Goal: Use online tool/utility: Utilize a website feature to perform a specific function

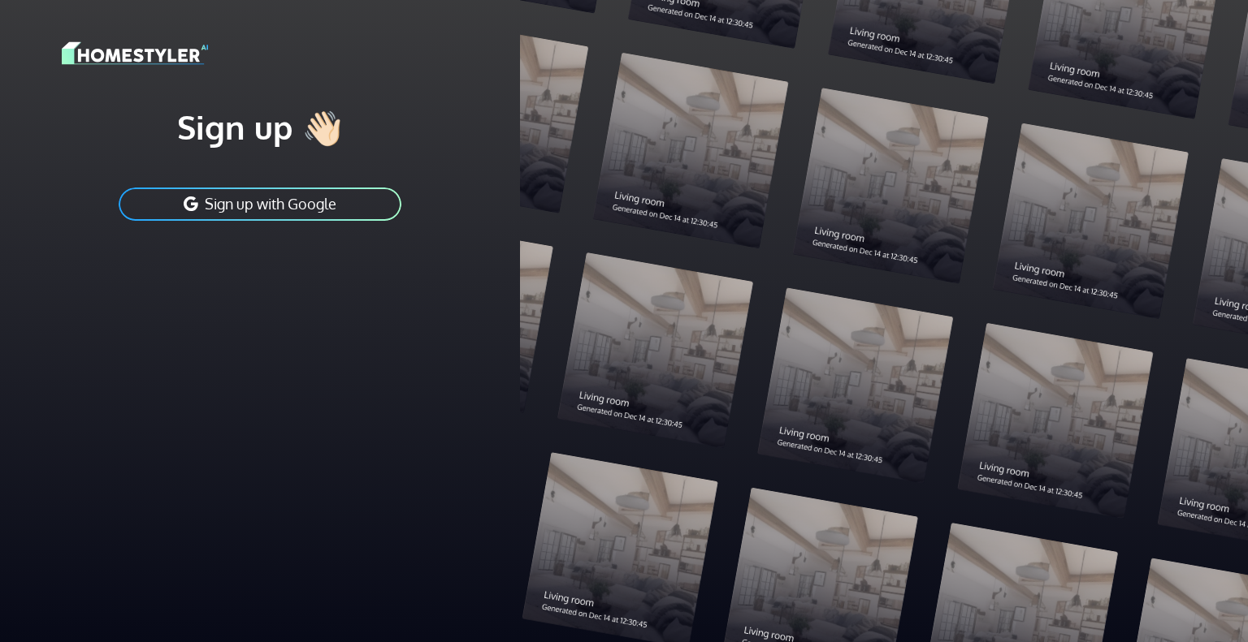
click at [335, 199] on button "Sign up with Google" at bounding box center [260, 204] width 286 height 37
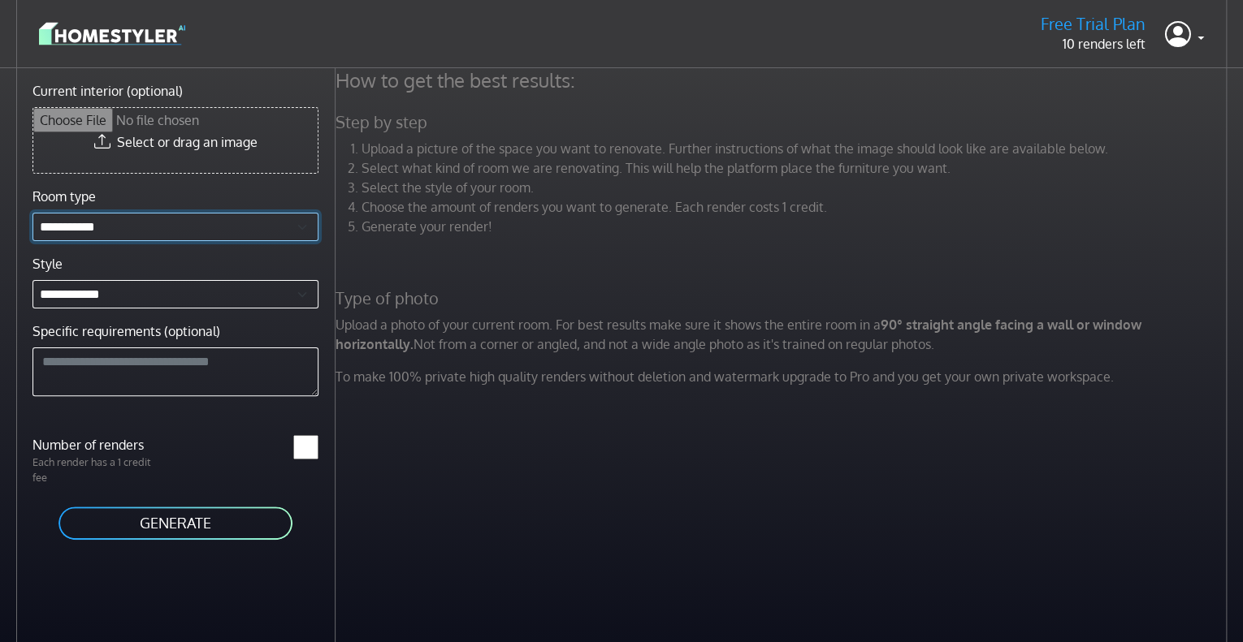
click at [166, 225] on select "**********" at bounding box center [175, 227] width 286 height 28
click at [213, 189] on div "**********" at bounding box center [175, 292] width 305 height 210
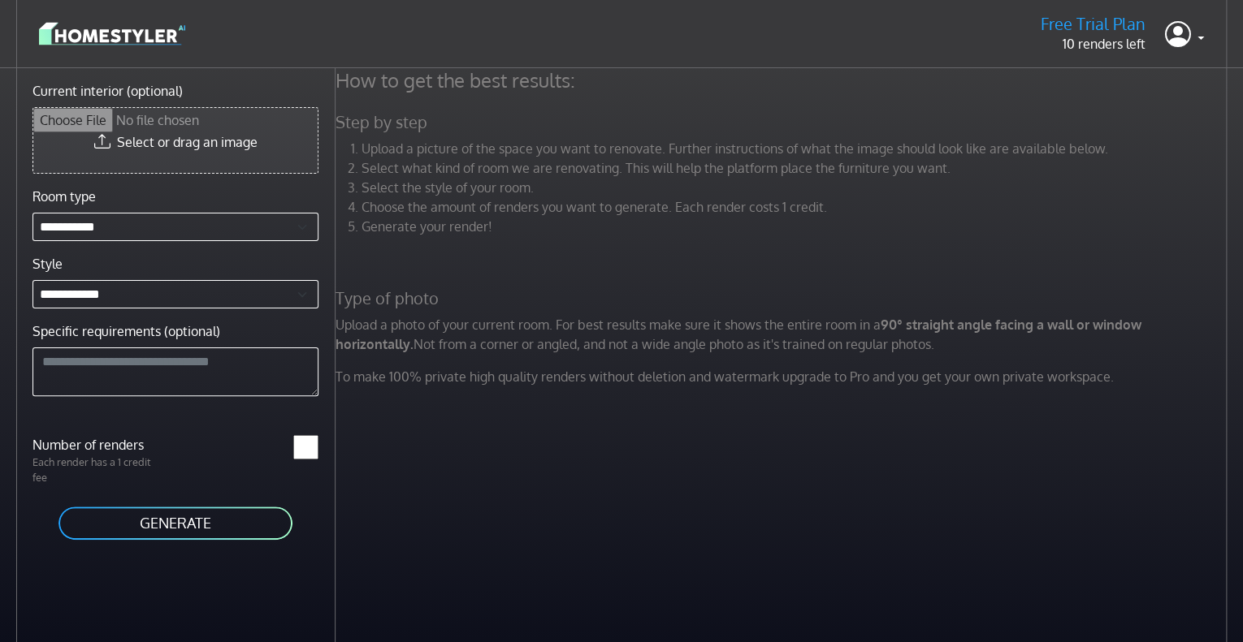
click at [240, 136] on input "Current interior (optional)" at bounding box center [175, 140] width 284 height 65
drag, startPoint x: 71, startPoint y: 133, endPoint x: 375, endPoint y: 513, distance: 486.6
click at [375, 513] on div "How to get the best results: Step by step Upload a picture of the space you wan…" at bounding box center [788, 389] width 907 height 642
type input "**********"
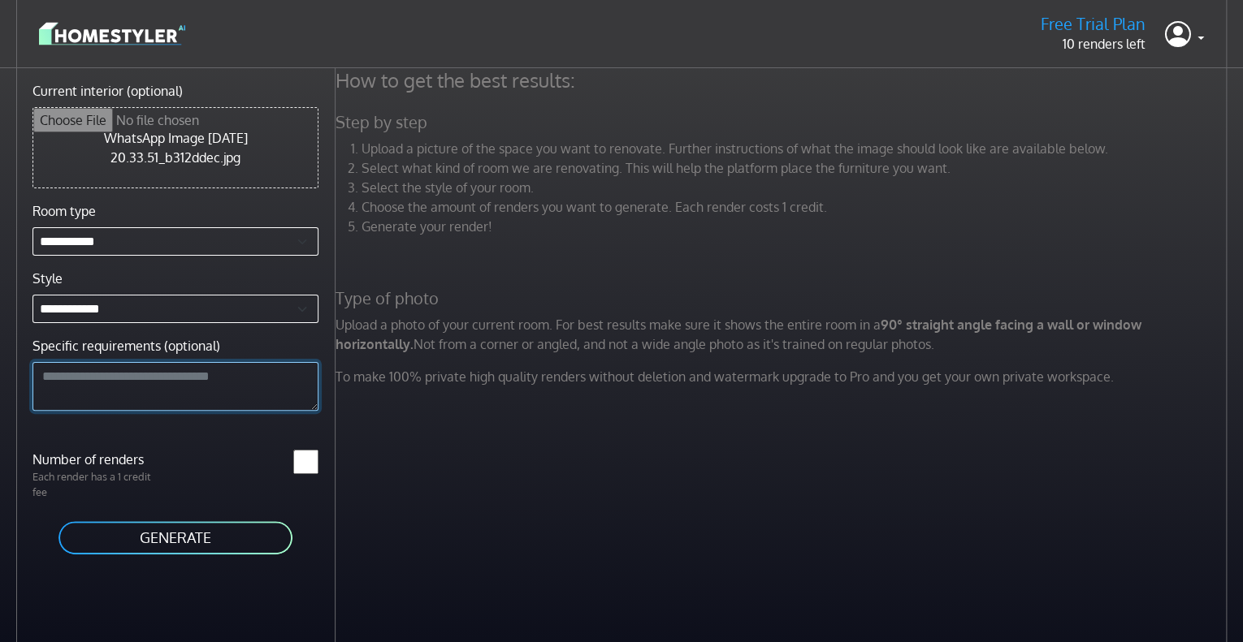
click at [169, 377] on textarea "Specific requirements (optional)" at bounding box center [175, 386] width 286 height 49
click at [143, 314] on select "**********" at bounding box center [175, 309] width 286 height 28
click at [151, 392] on textarea "Specific requirements (optional)" at bounding box center [175, 386] width 286 height 49
click at [48, 376] on textarea "**********" at bounding box center [175, 386] width 286 height 49
click at [138, 370] on textarea "**********" at bounding box center [175, 386] width 286 height 49
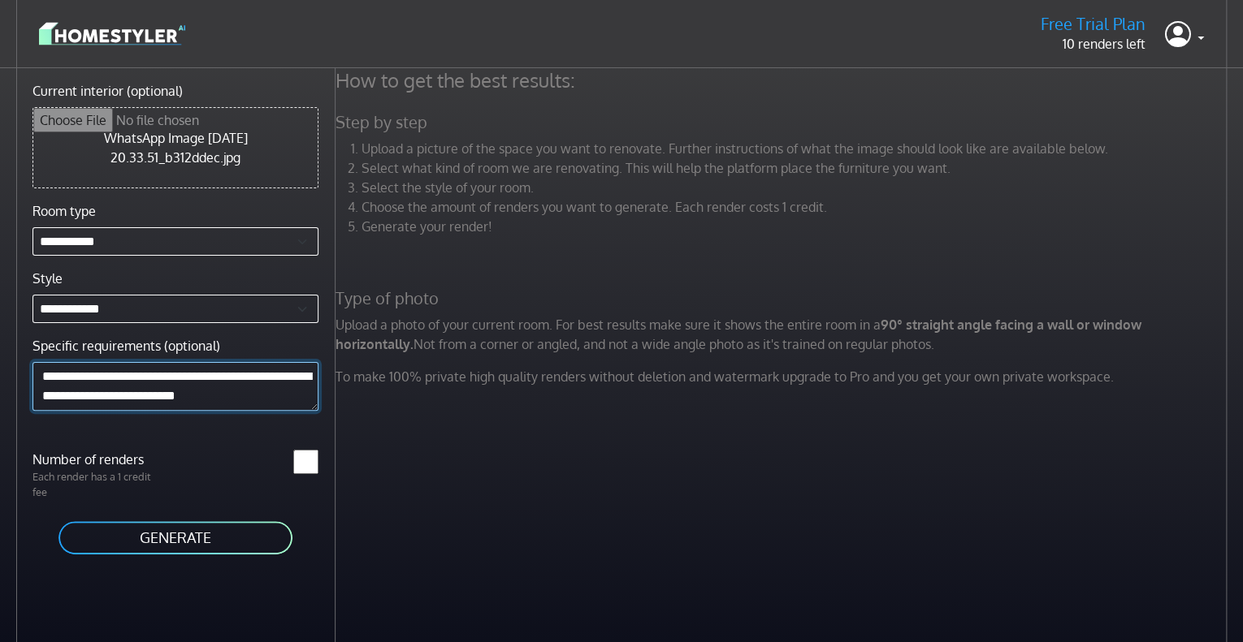
type textarea "**********"
click at [115, 546] on button "GENERATE" at bounding box center [175, 538] width 237 height 37
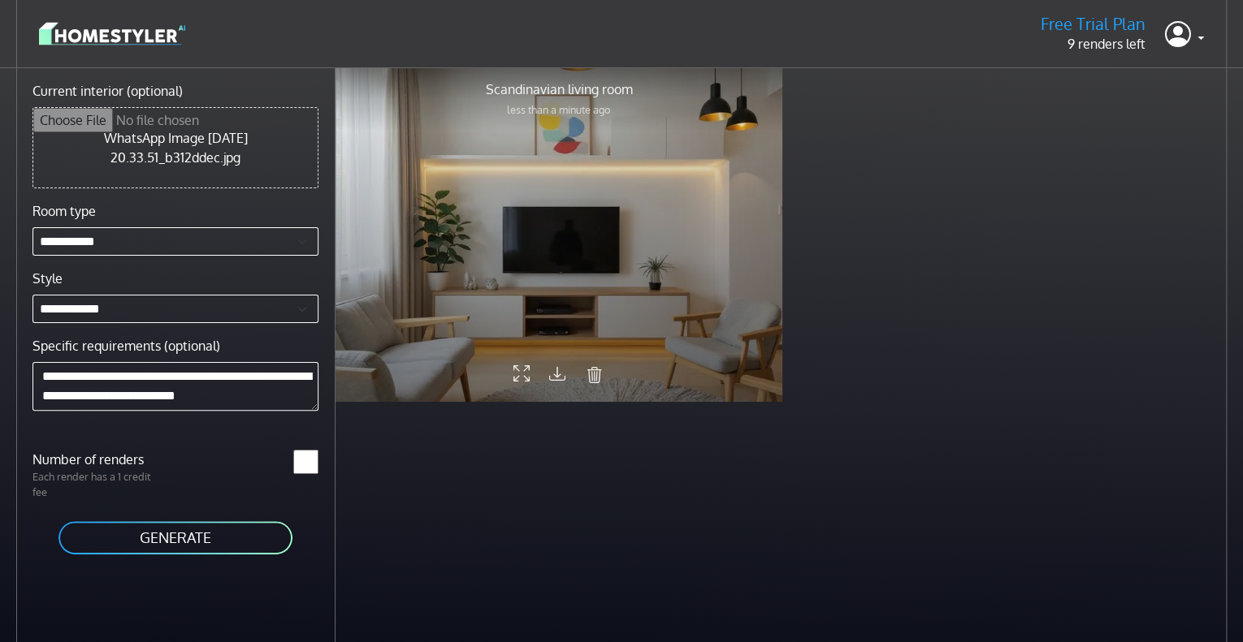
click at [563, 223] on div at bounding box center [558, 234] width 447 height 335
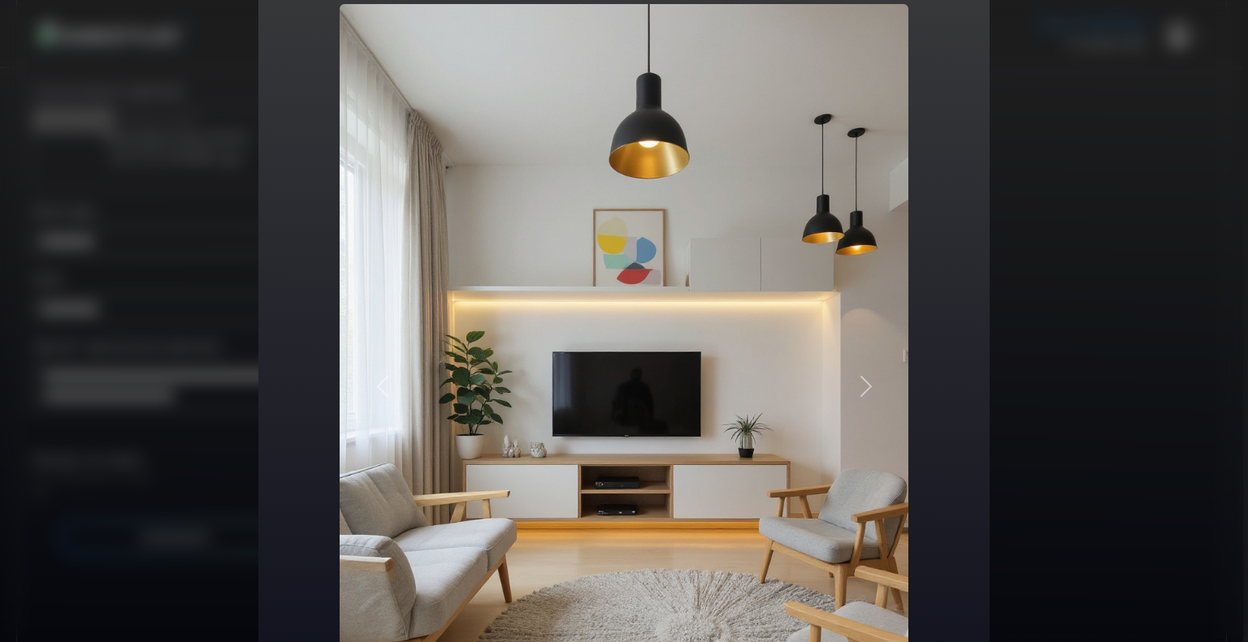
scroll to position [81, 0]
click at [859, 376] on span "button" at bounding box center [866, 387] width 26 height 26
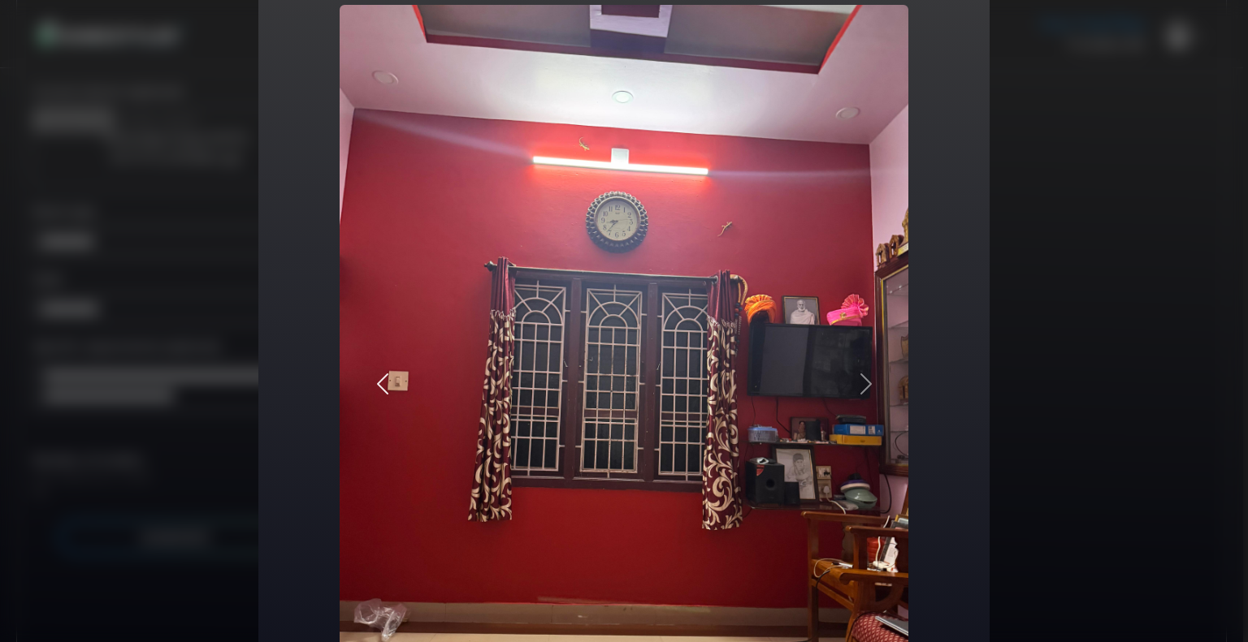
click at [365, 374] on button "Previous" at bounding box center [381, 384] width 85 height 758
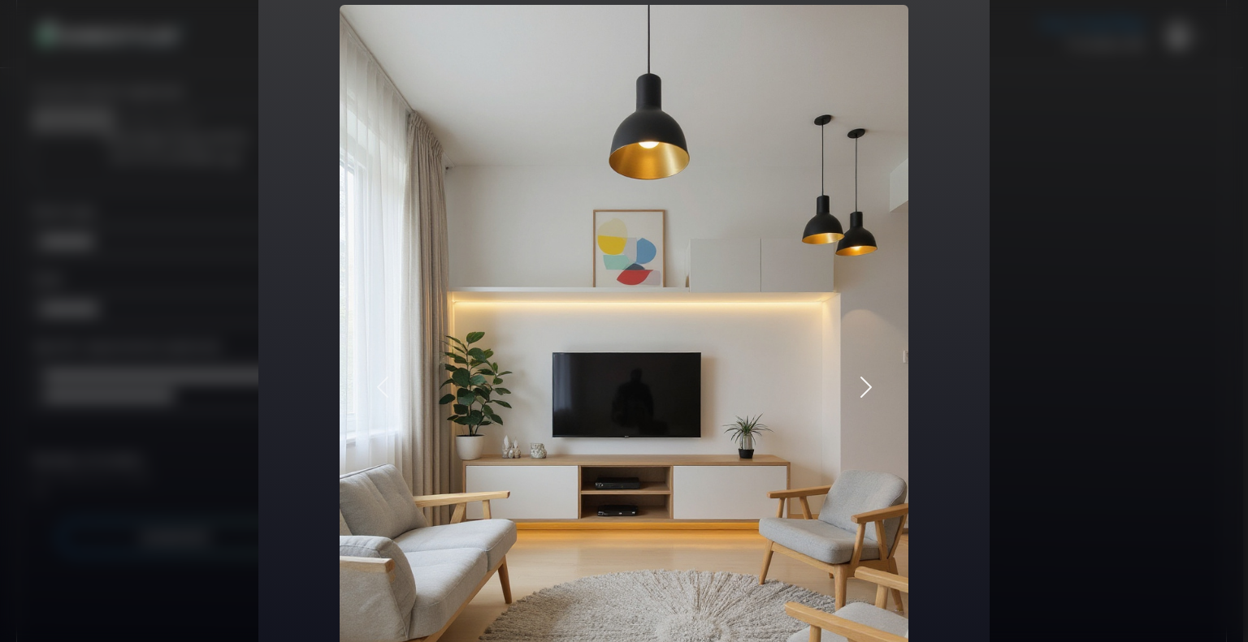
click at [871, 392] on span "button" at bounding box center [866, 387] width 26 height 26
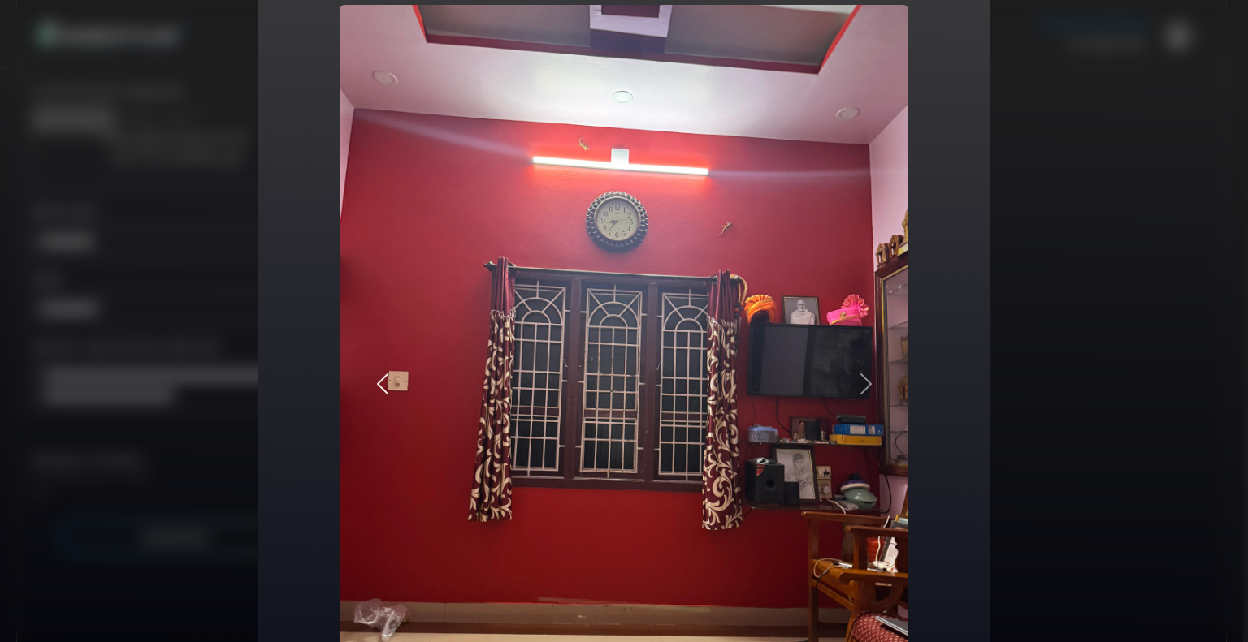
click at [379, 387] on span "button" at bounding box center [383, 384] width 26 height 26
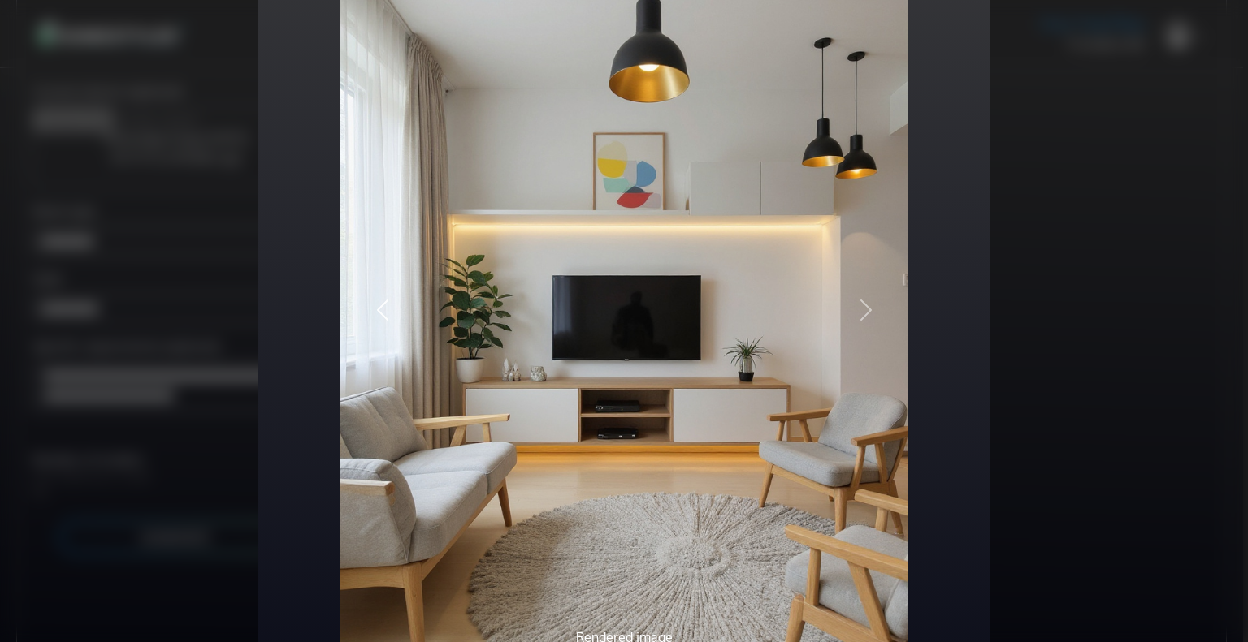
scroll to position [63, 0]
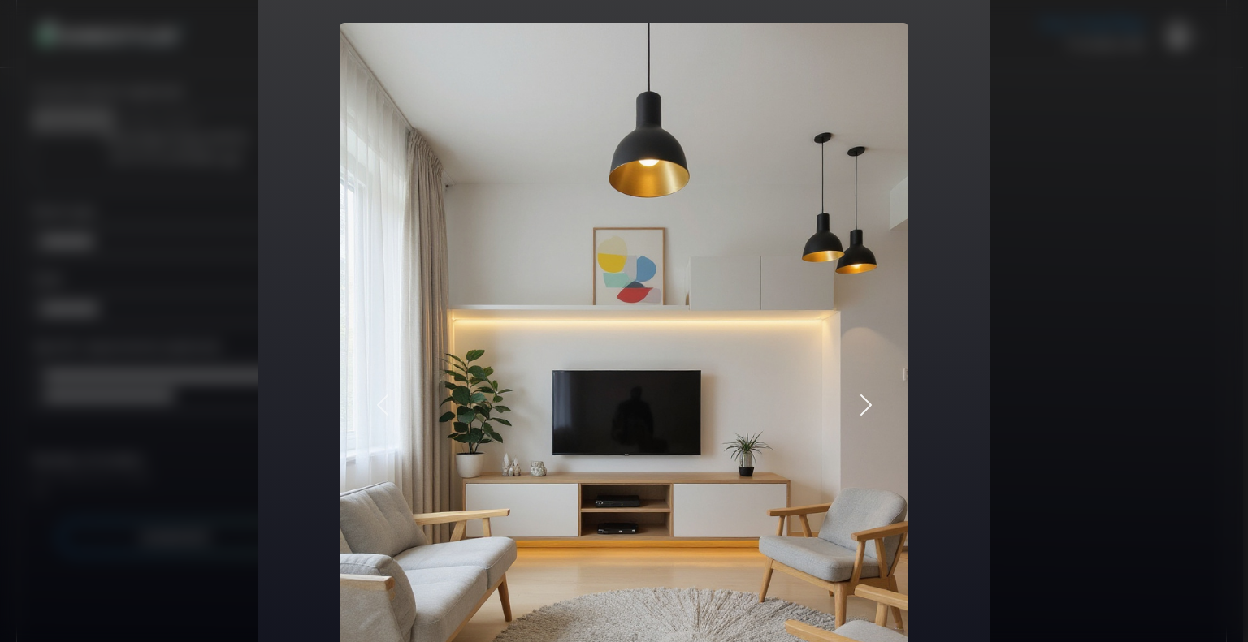
click at [856, 397] on span "button" at bounding box center [866, 405] width 26 height 26
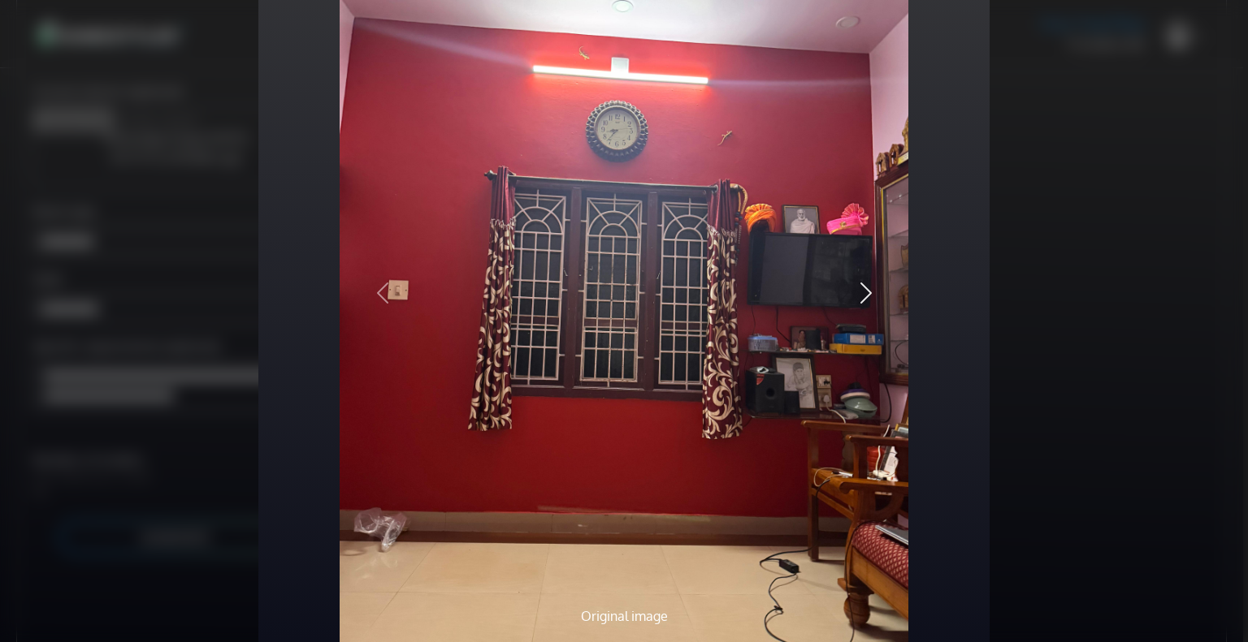
scroll to position [145, 0]
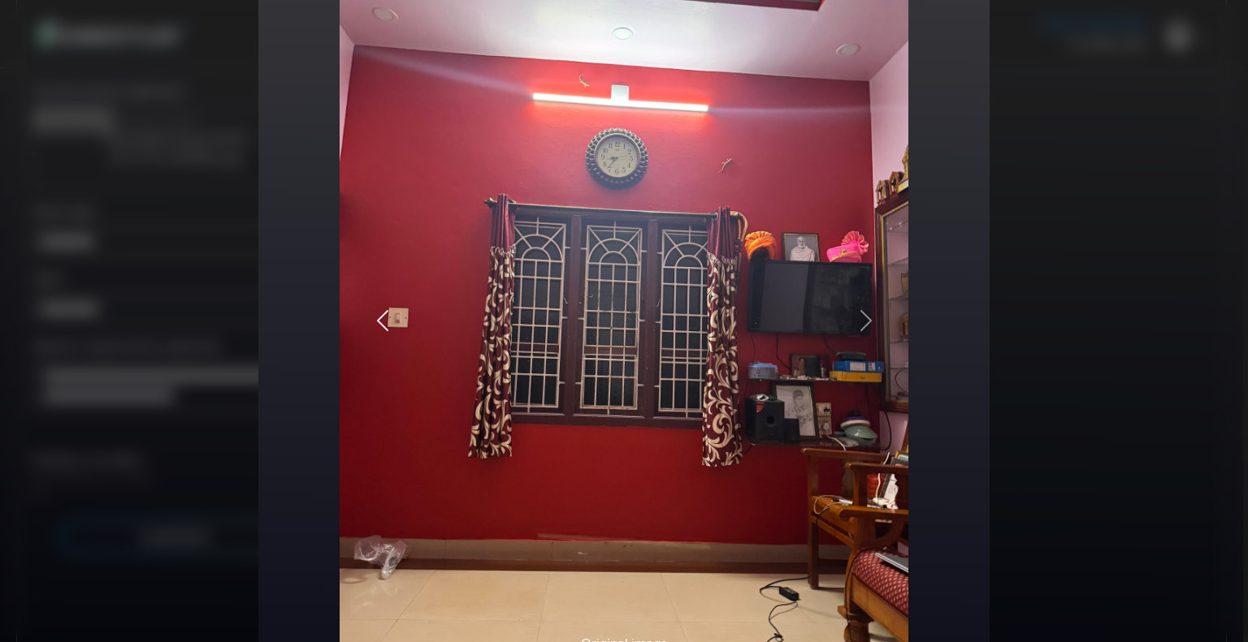
click at [382, 334] on button "Previous" at bounding box center [381, 321] width 85 height 758
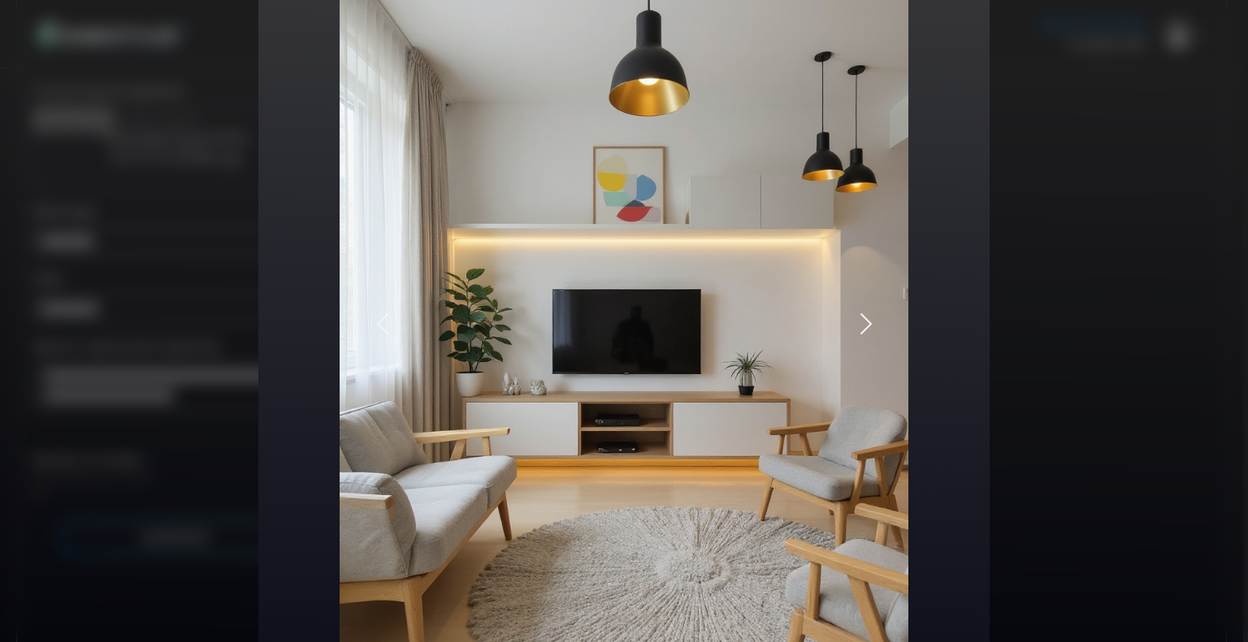
click at [857, 325] on span "button" at bounding box center [866, 324] width 26 height 26
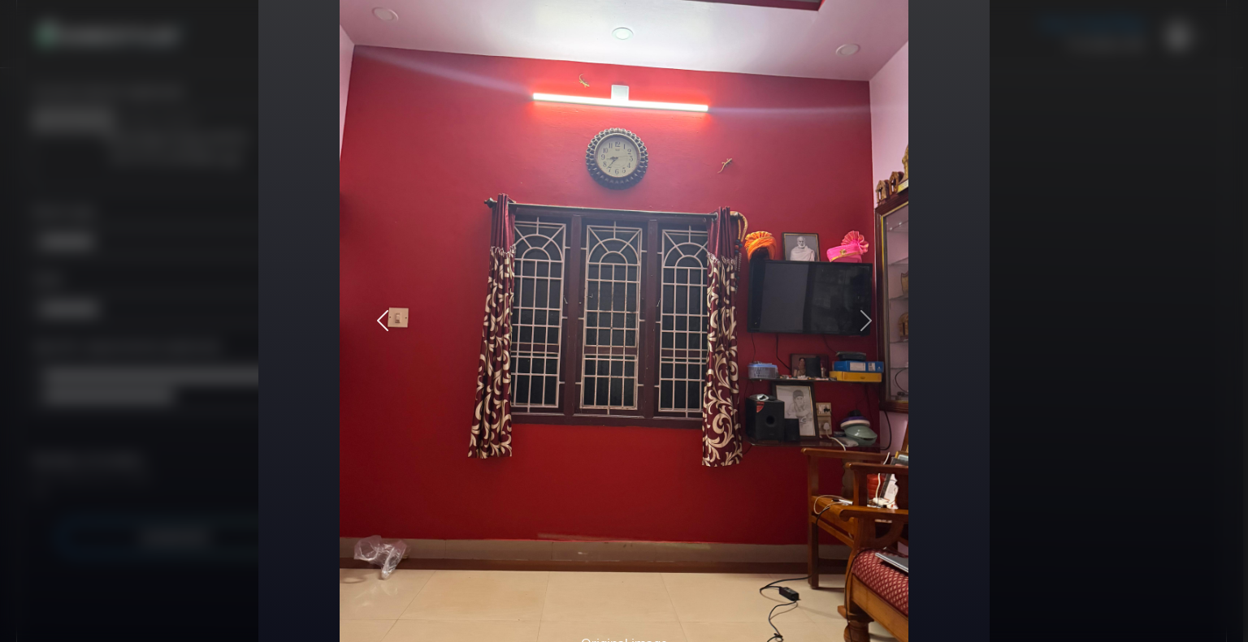
click at [375, 314] on span "button" at bounding box center [383, 321] width 26 height 26
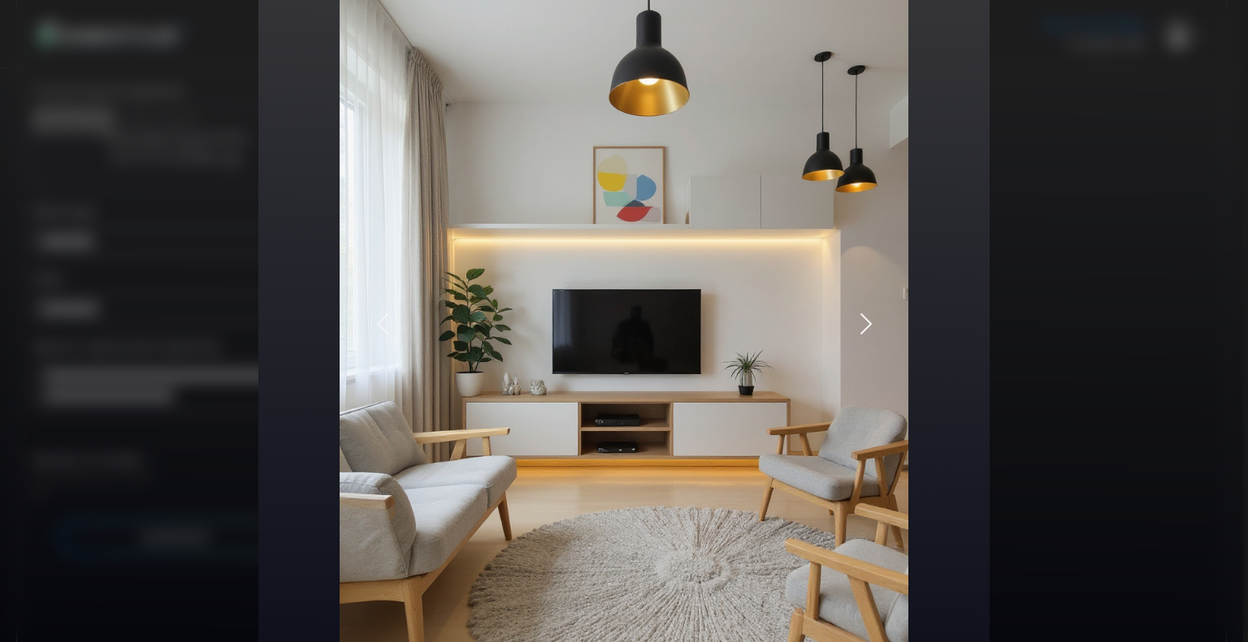
click at [848, 319] on button "Next" at bounding box center [865, 324] width 85 height 765
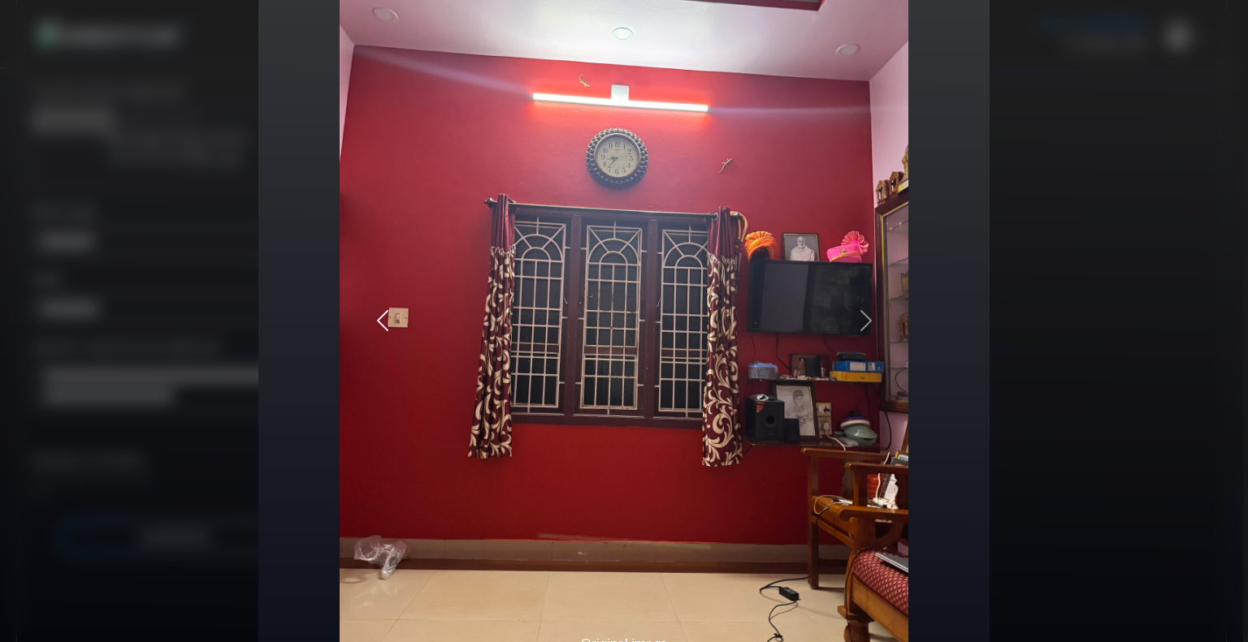
click at [386, 303] on button "Previous" at bounding box center [381, 321] width 85 height 758
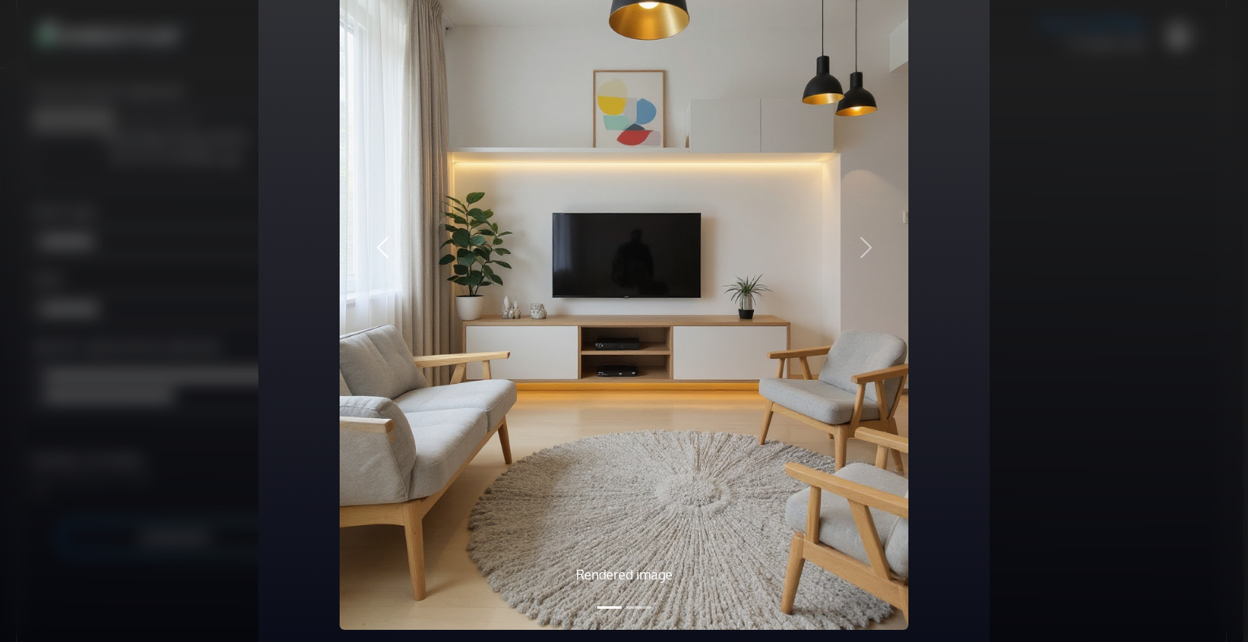
scroll to position [307, 0]
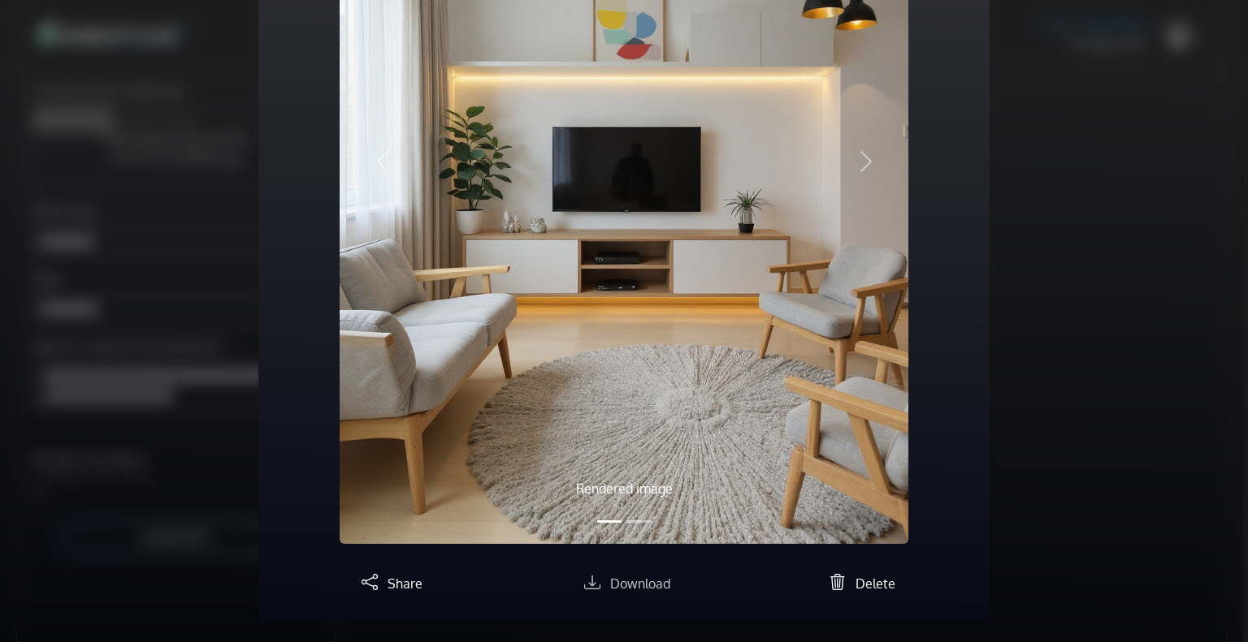
click at [625, 586] on span "Download" at bounding box center [640, 584] width 60 height 16
click at [410, 576] on span "Share" at bounding box center [404, 584] width 35 height 16
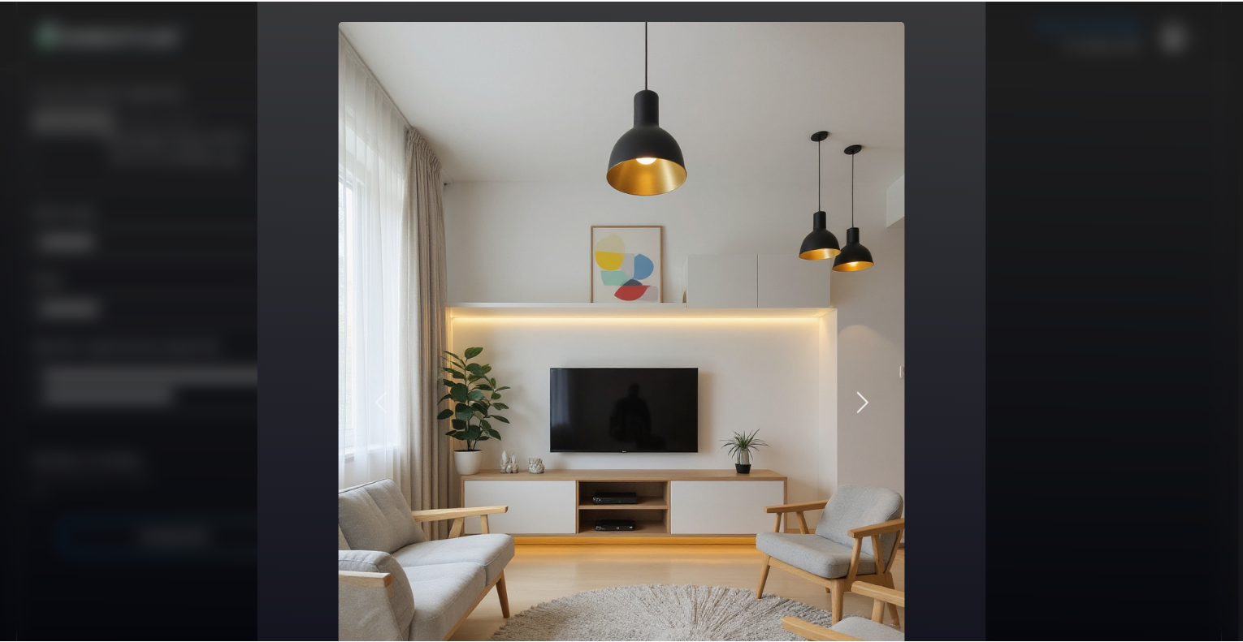
scroll to position [0, 0]
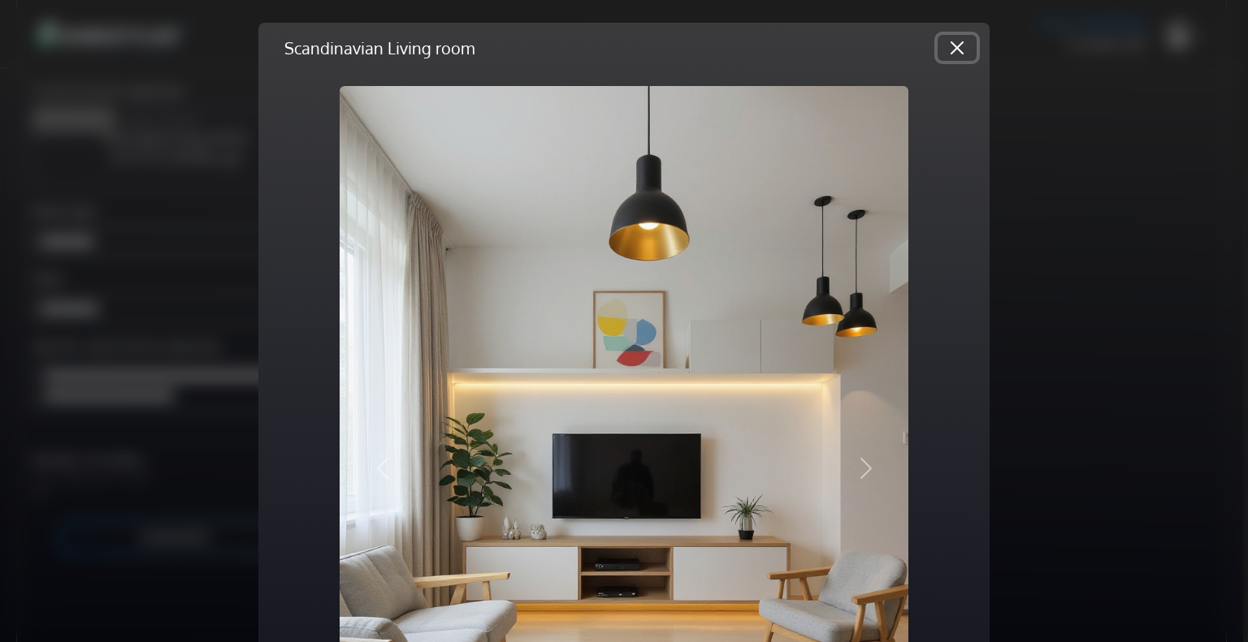
click at [958, 49] on button "Close" at bounding box center [956, 48] width 39 height 26
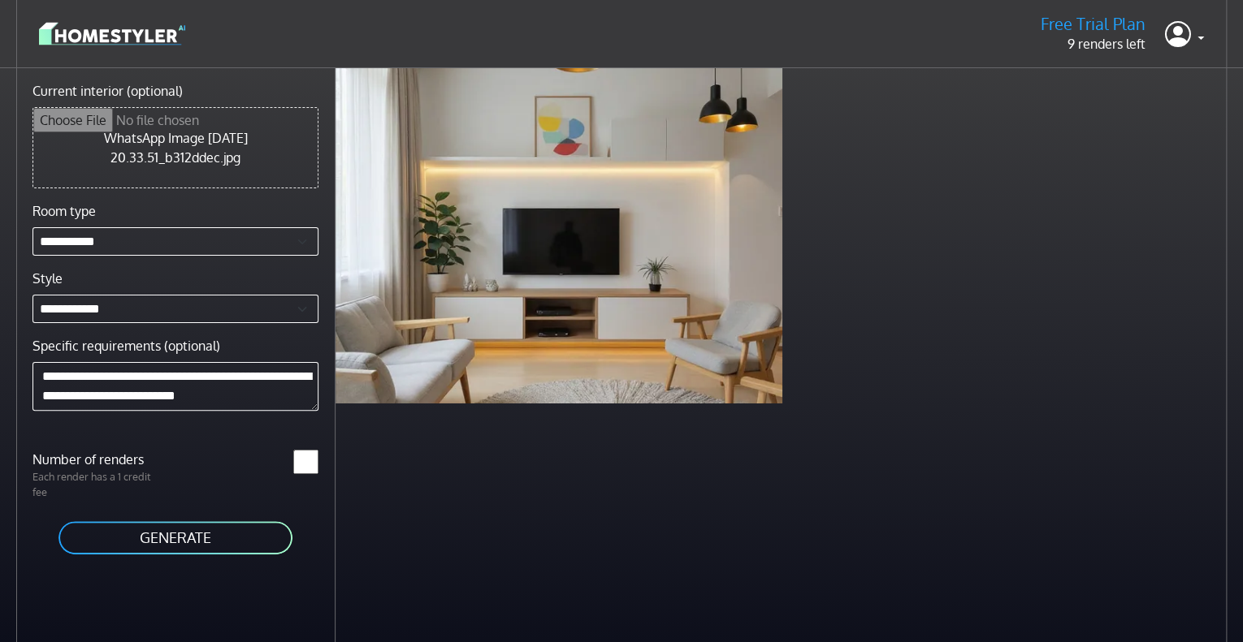
click at [312, 458] on input "*" at bounding box center [305, 462] width 25 height 24
type input "*"
click at [312, 458] on input "*" at bounding box center [305, 462] width 25 height 24
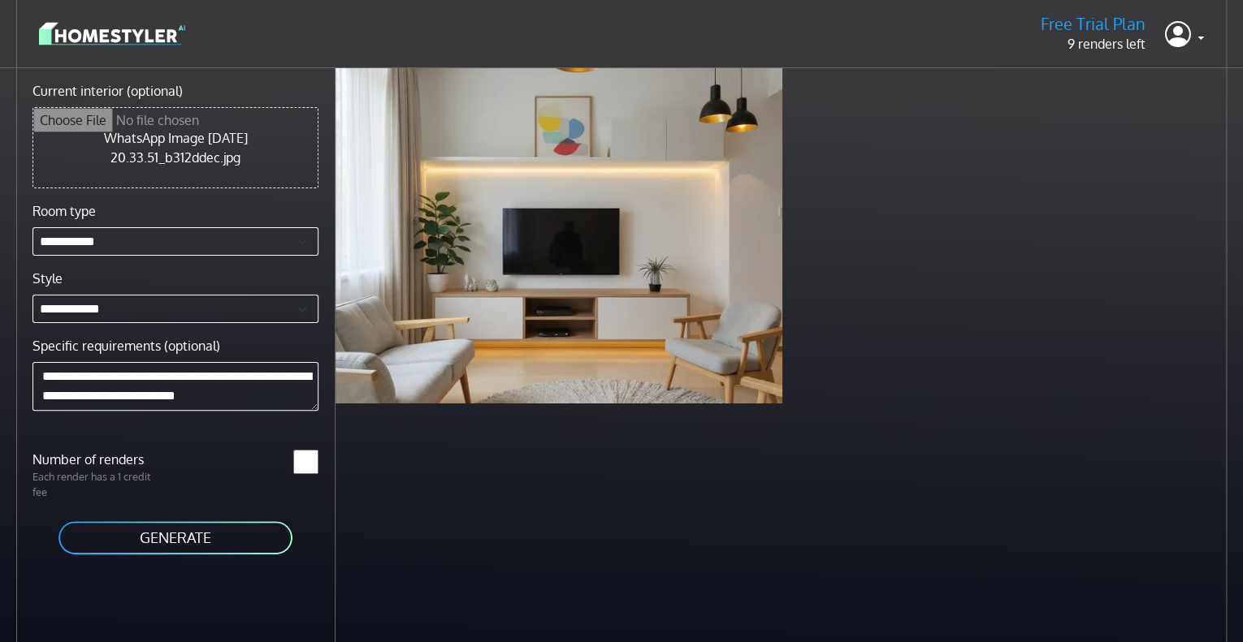
click at [312, 458] on input "*" at bounding box center [305, 462] width 25 height 24
click at [310, 456] on input "*" at bounding box center [305, 462] width 25 height 24
click at [188, 534] on button "GENERATE" at bounding box center [175, 538] width 237 height 37
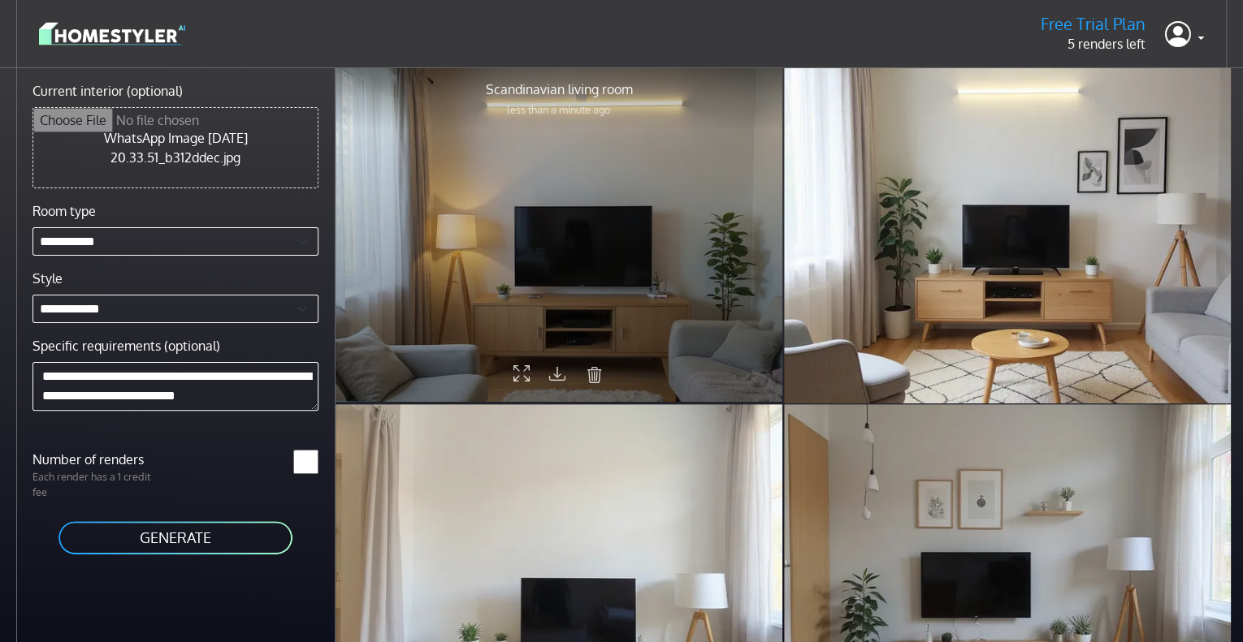
click at [559, 376] on icon at bounding box center [557, 373] width 16 height 21
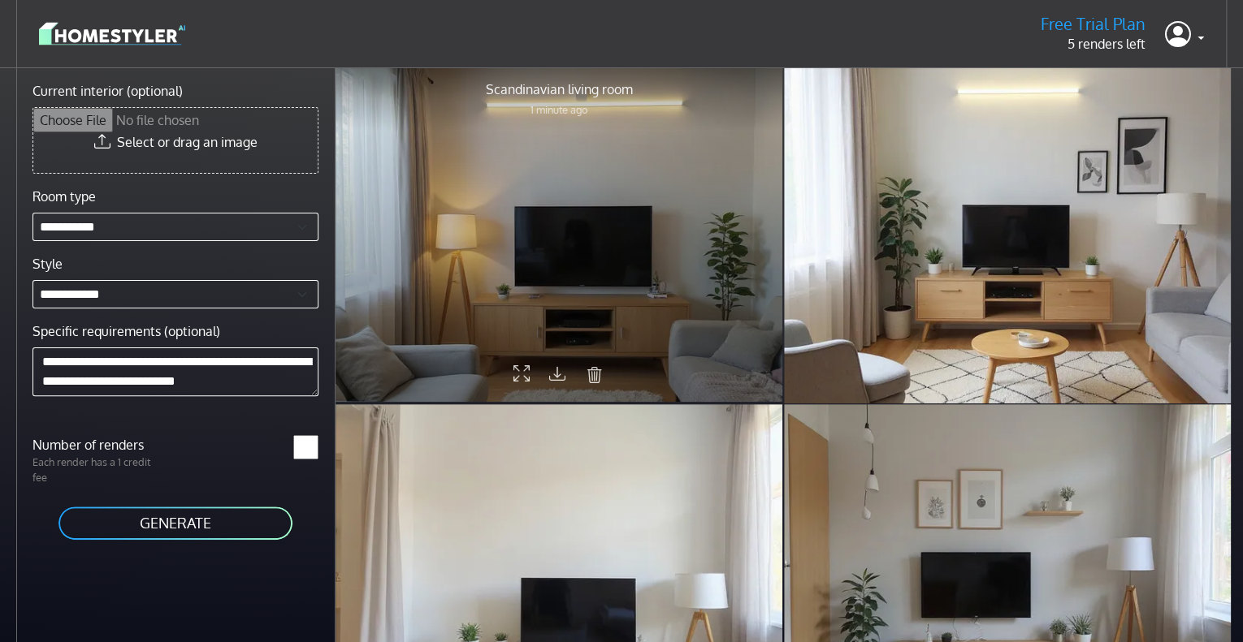
click at [559, 371] on icon at bounding box center [557, 373] width 16 height 21
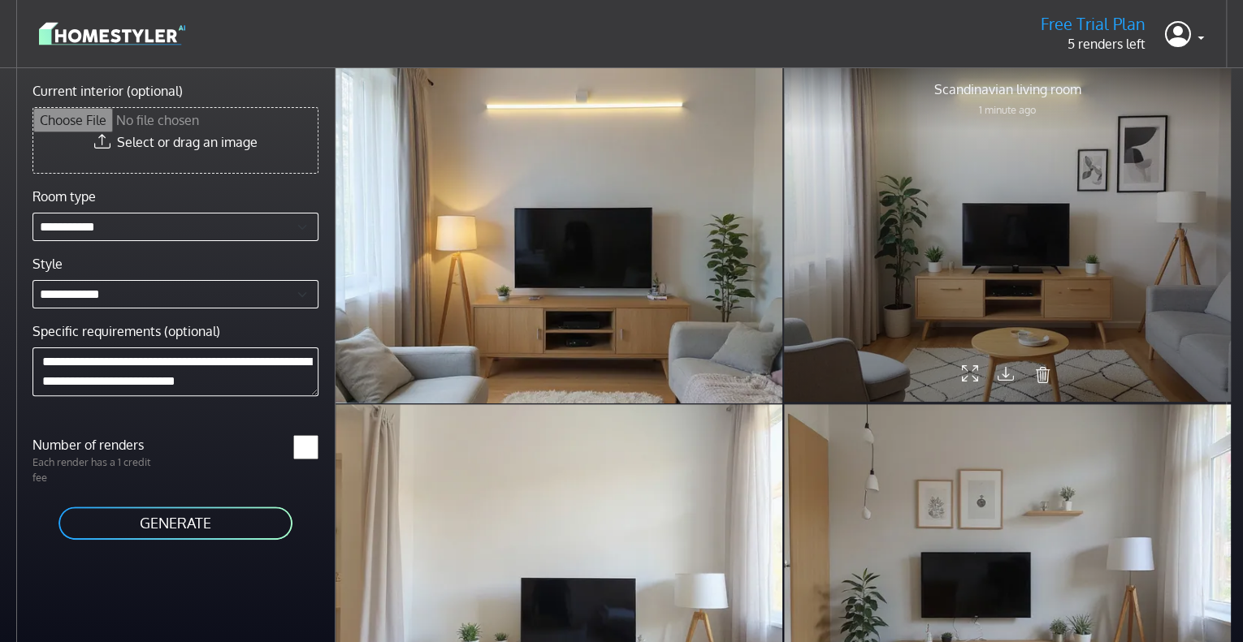
click at [1000, 365] on icon at bounding box center [1005, 373] width 16 height 21
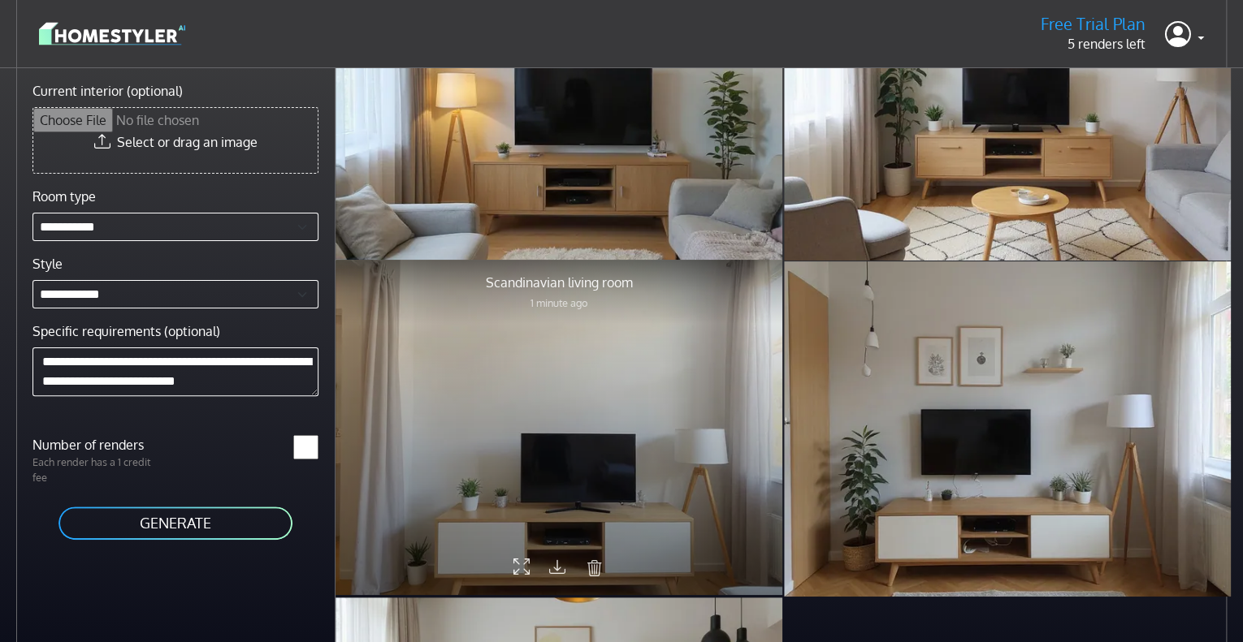
scroll to position [162, 0]
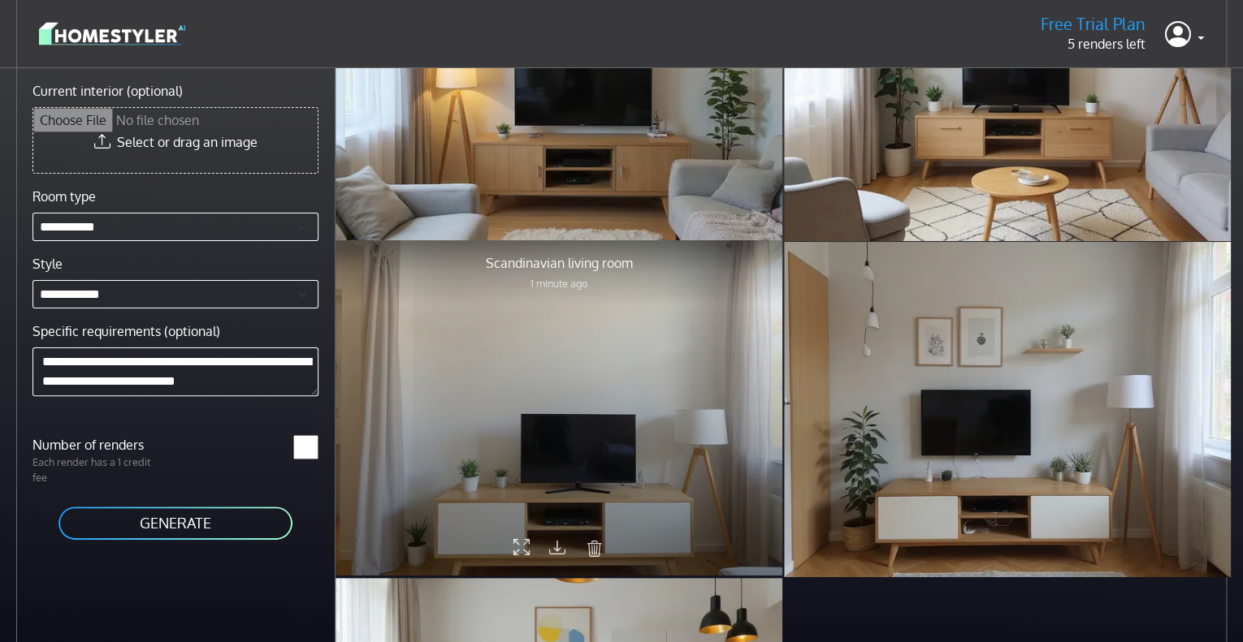
click at [552, 544] on icon at bounding box center [557, 547] width 16 height 21
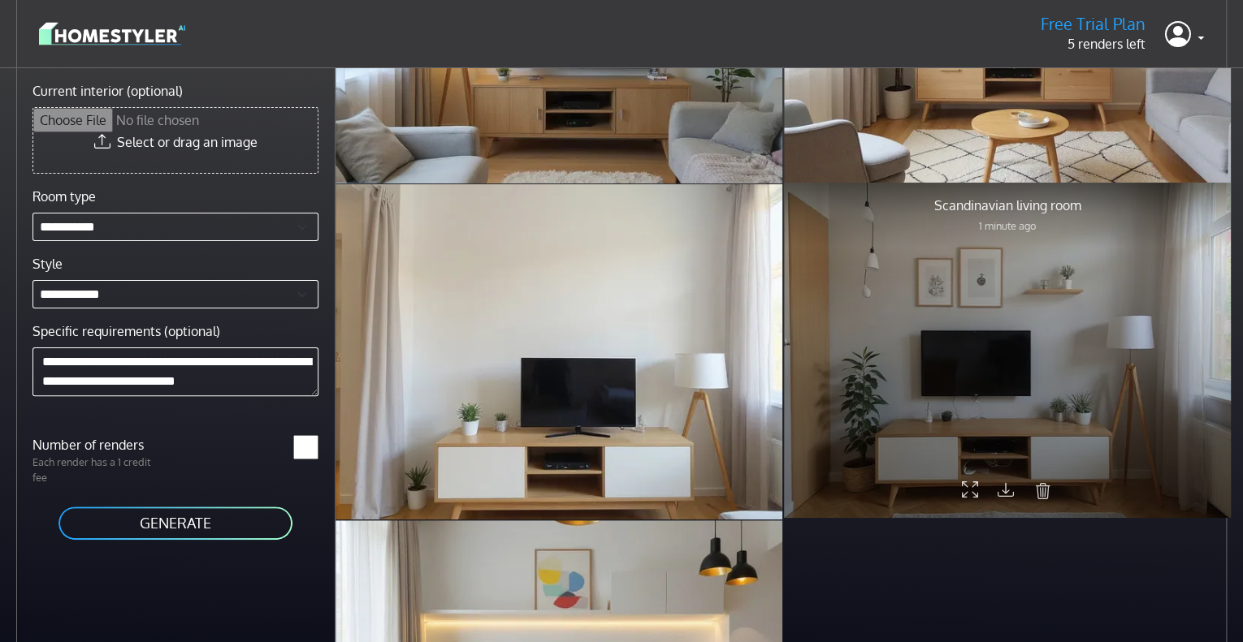
scroll to position [244, 0]
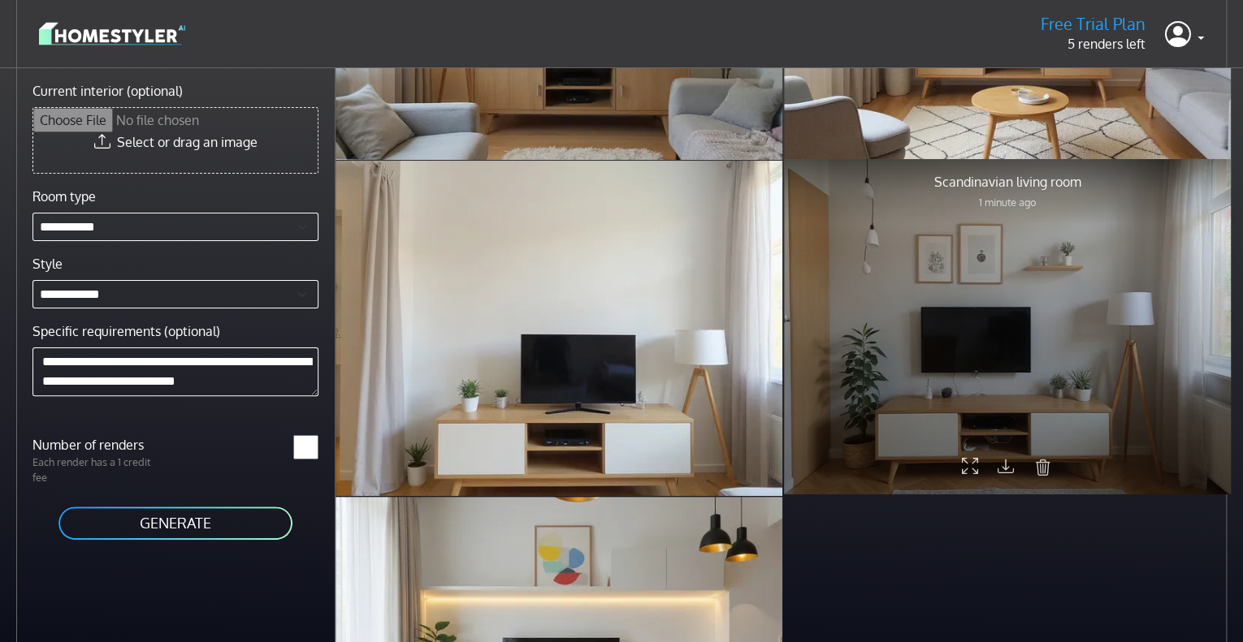
click at [1001, 462] on icon at bounding box center [1005, 466] width 16 height 21
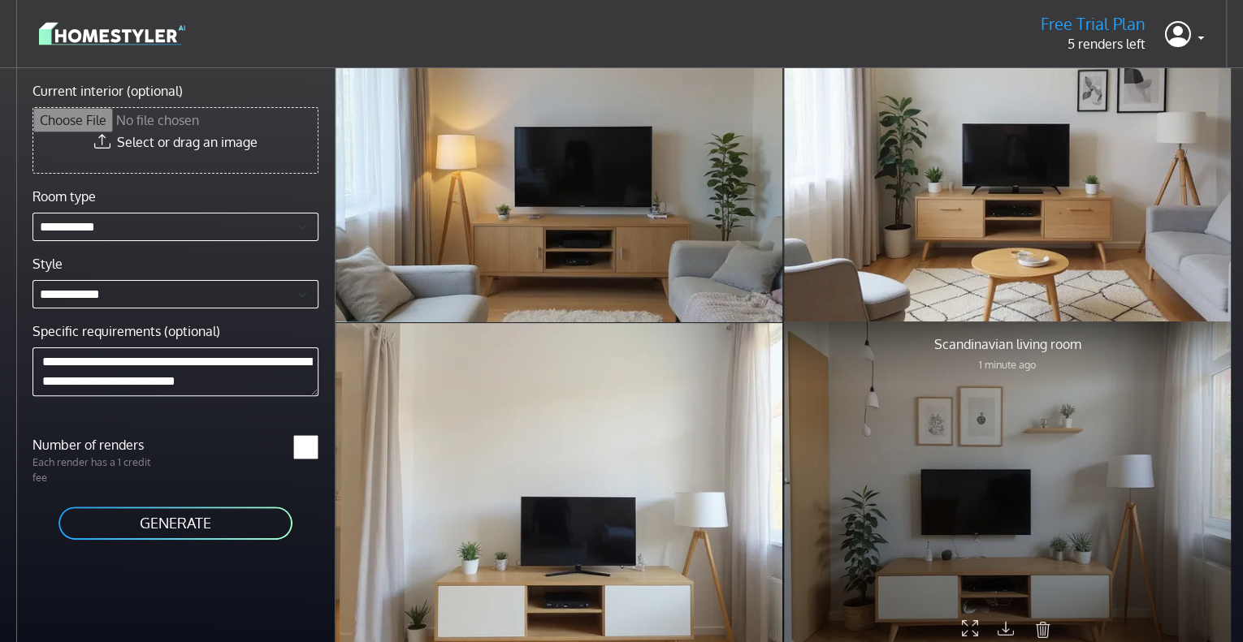
scroll to position [0, 0]
